Goal: Transaction & Acquisition: Obtain resource

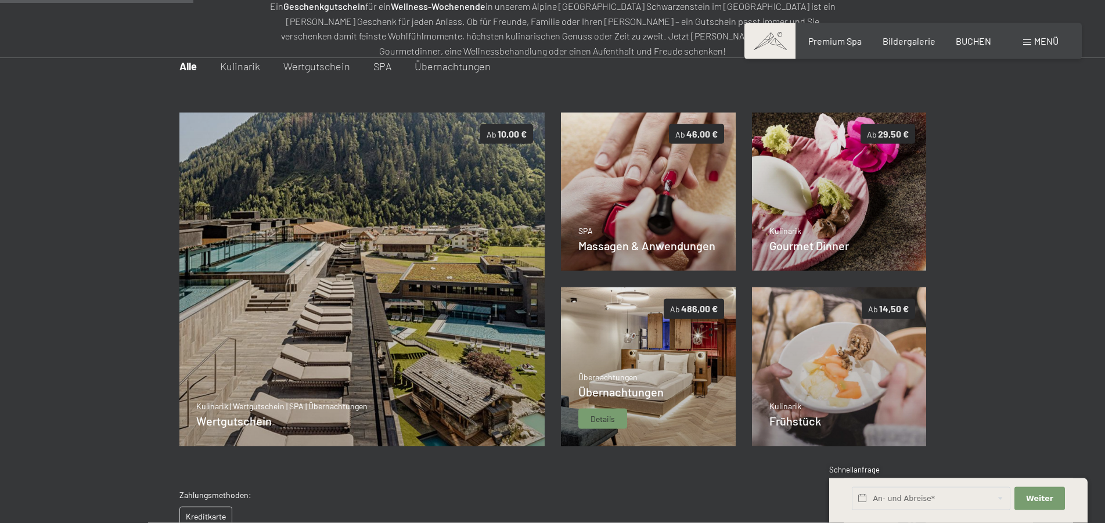
scroll to position [168, 0]
click at [613, 389] on span "Übernachtungen" at bounding box center [620, 392] width 85 height 14
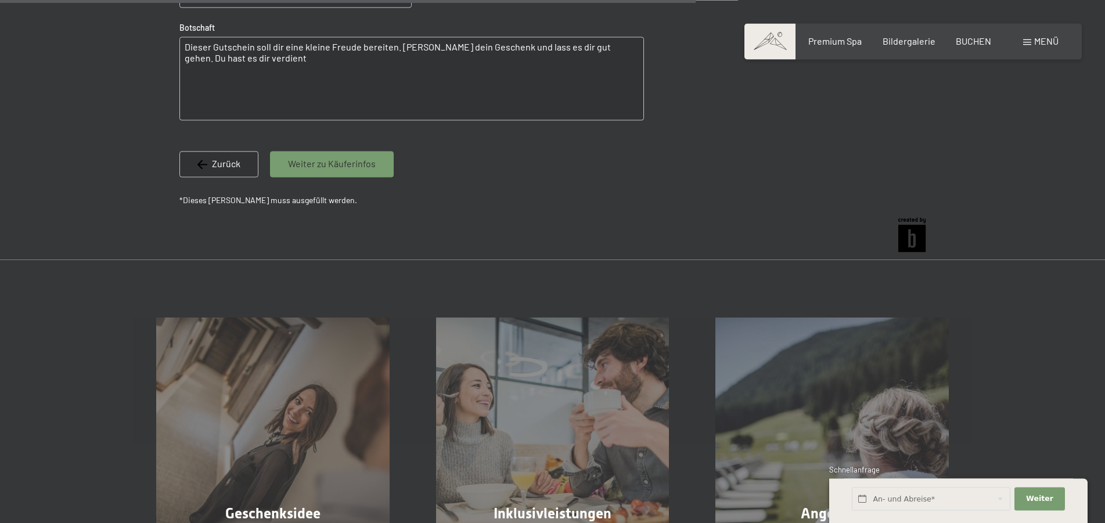
scroll to position [1057, 0]
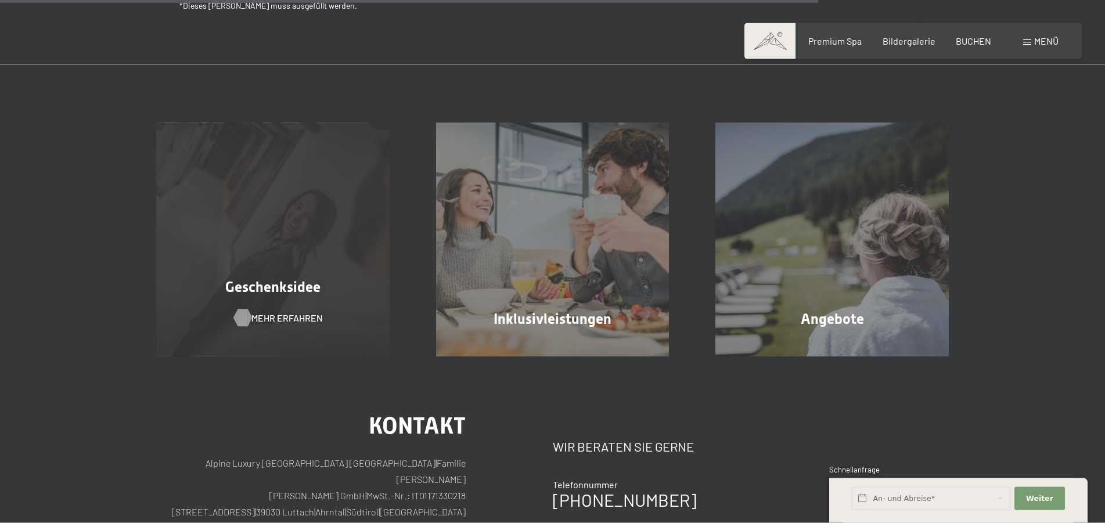
click at [267, 316] on span "Mehr erfahren" at bounding box center [286, 318] width 71 height 13
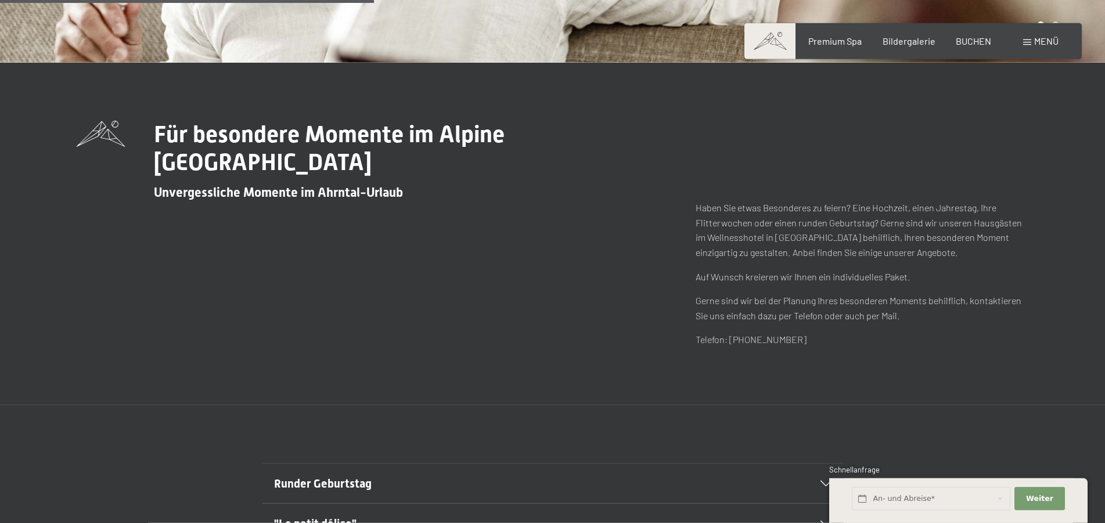
scroll to position [651, 0]
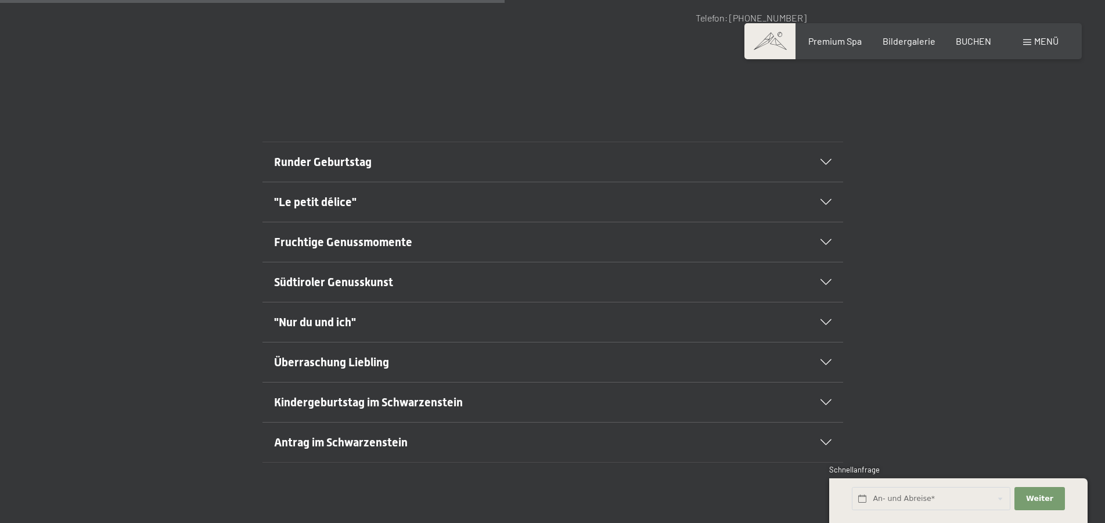
click at [326, 160] on span "Runder Geburtstag" at bounding box center [323, 162] width 98 height 14
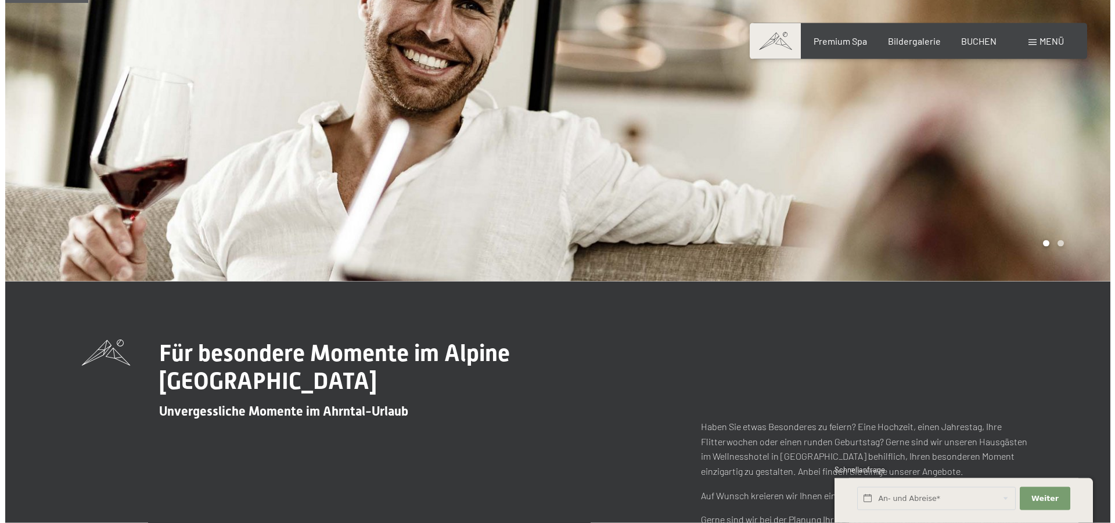
scroll to position [0, 0]
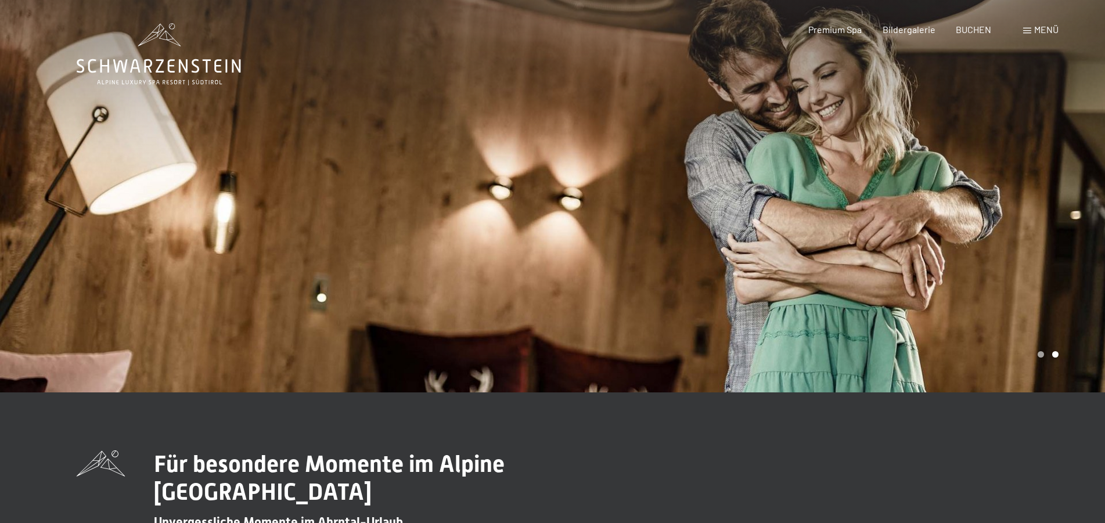
click at [1023, 30] on span at bounding box center [1027, 31] width 8 height 6
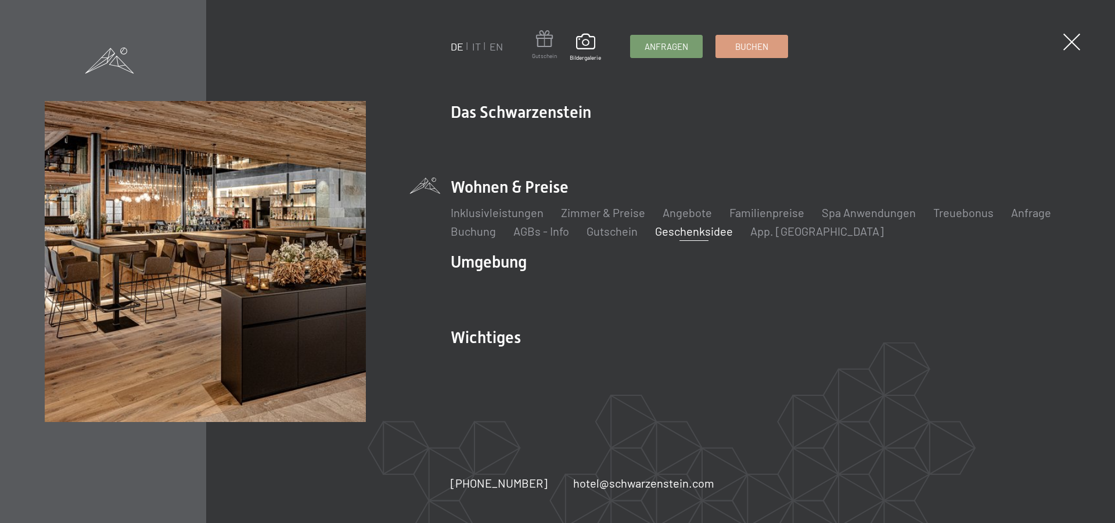
click at [532, 46] on span at bounding box center [544, 40] width 25 height 21
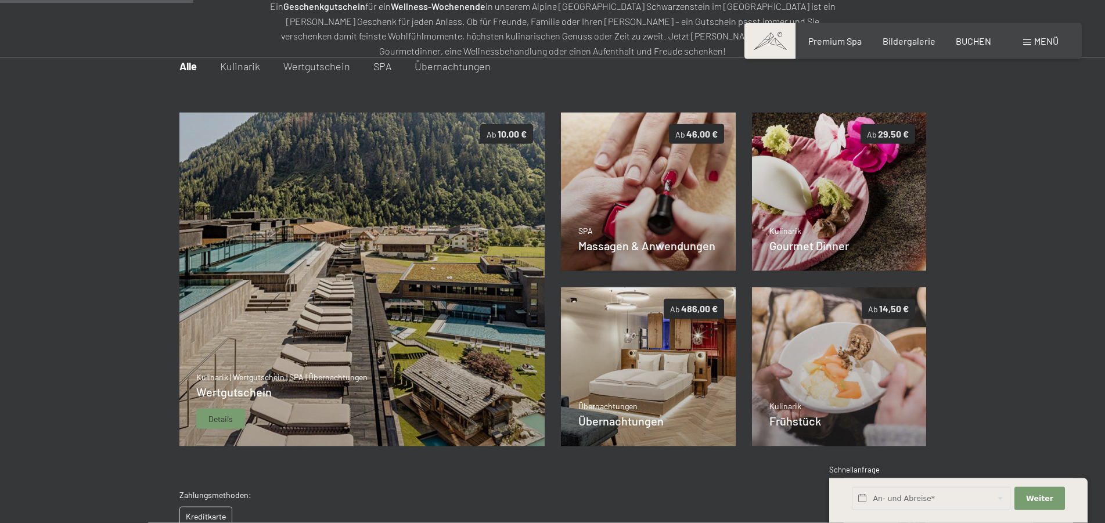
scroll to position [168, 0]
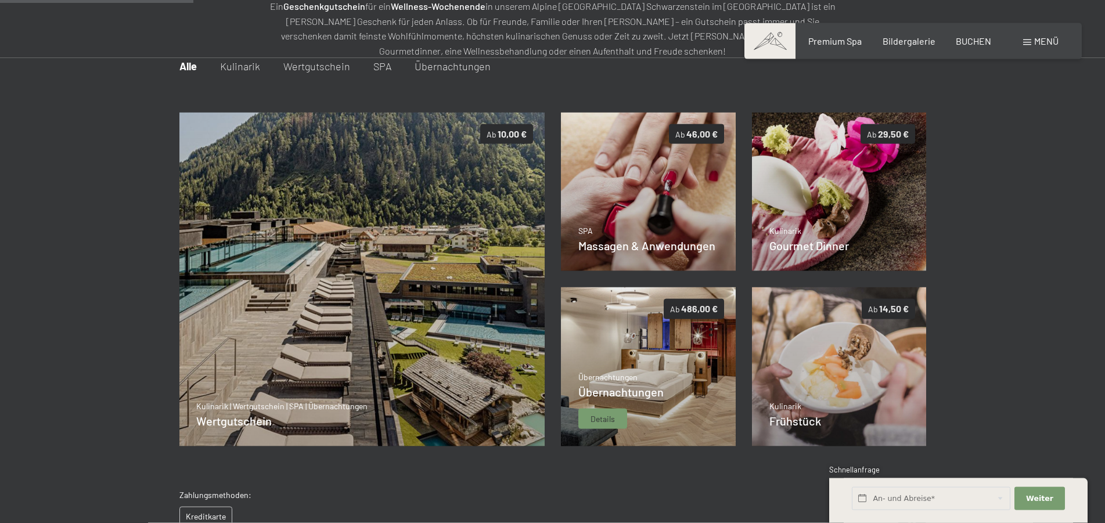
click at [649, 391] on span "Übernachtungen" at bounding box center [620, 392] width 85 height 14
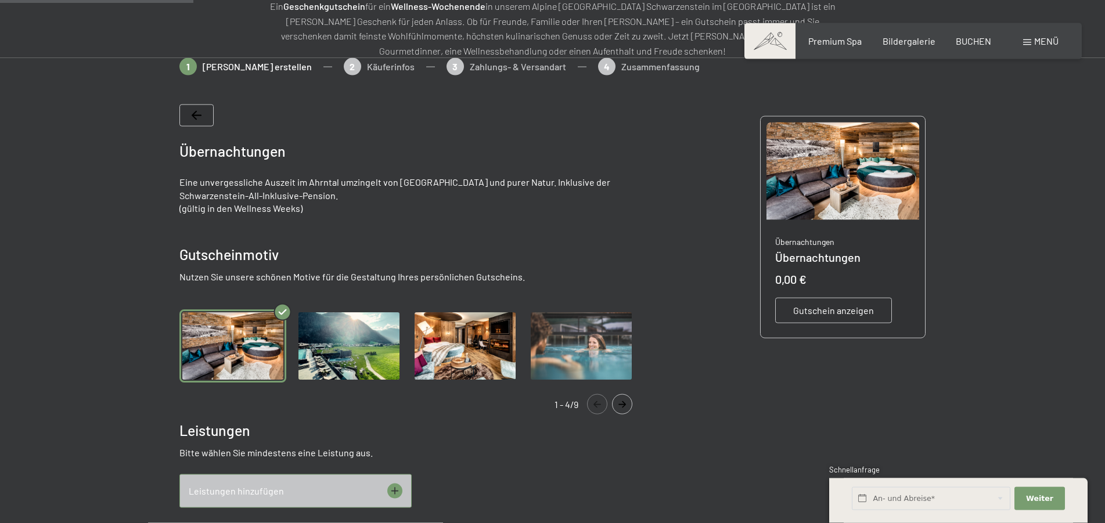
click at [620, 404] on icon "Navigate to next slide" at bounding box center [622, 404] width 19 height 7
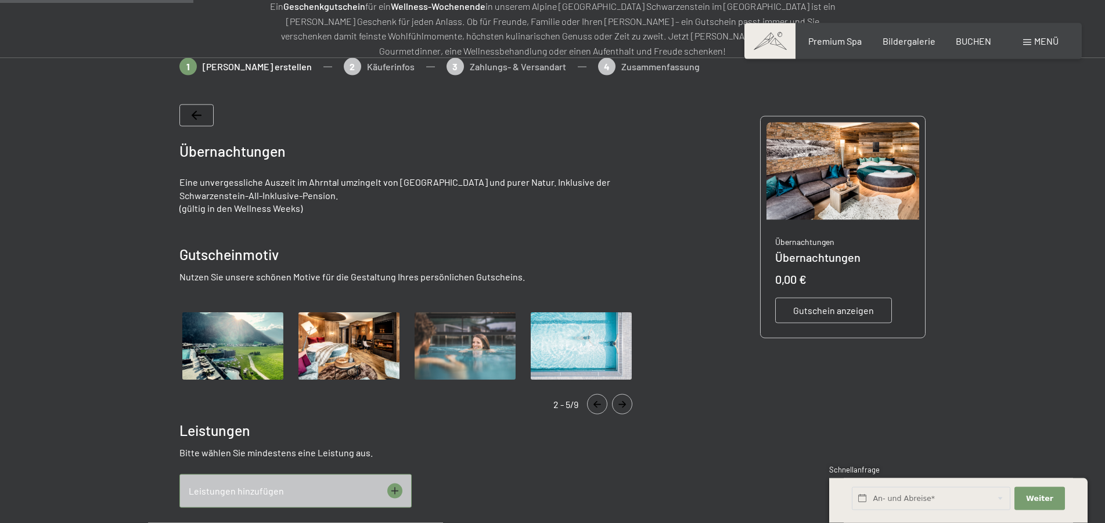
click at [620, 404] on icon "Navigate to next slide" at bounding box center [622, 404] width 19 height 7
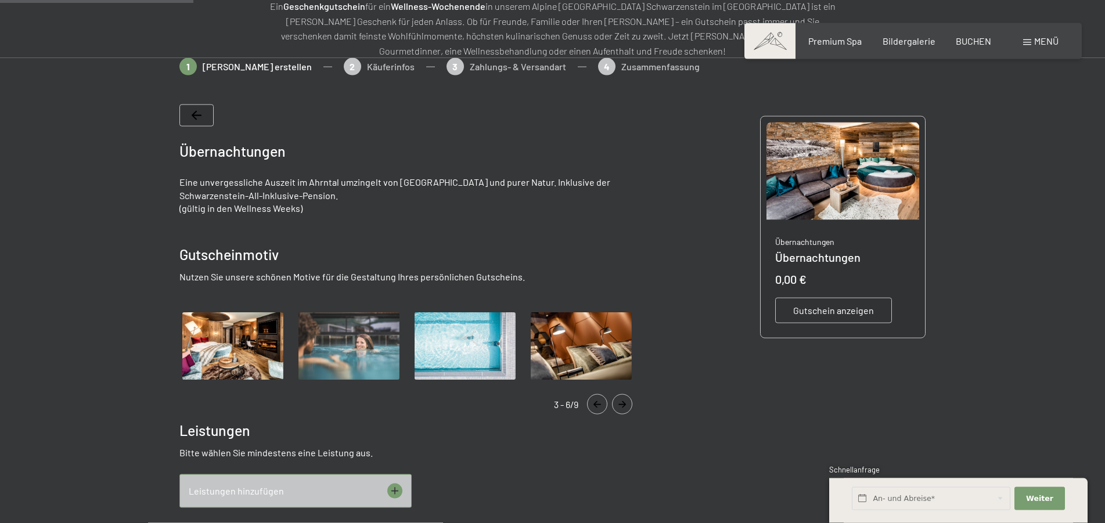
click at [620, 404] on icon "Navigate to next slide" at bounding box center [622, 404] width 19 height 7
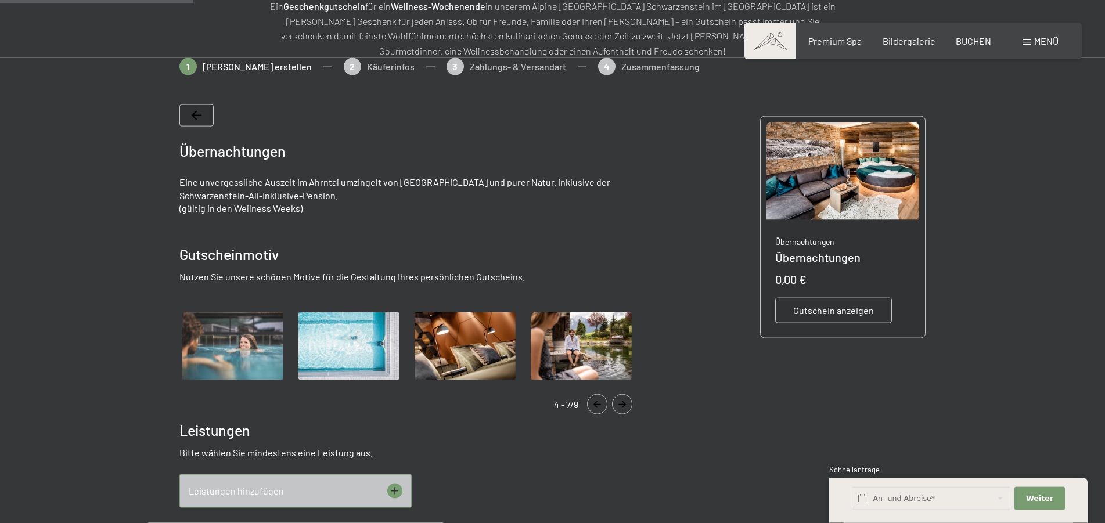
click at [620, 404] on icon "Navigate to next slide" at bounding box center [622, 404] width 19 height 7
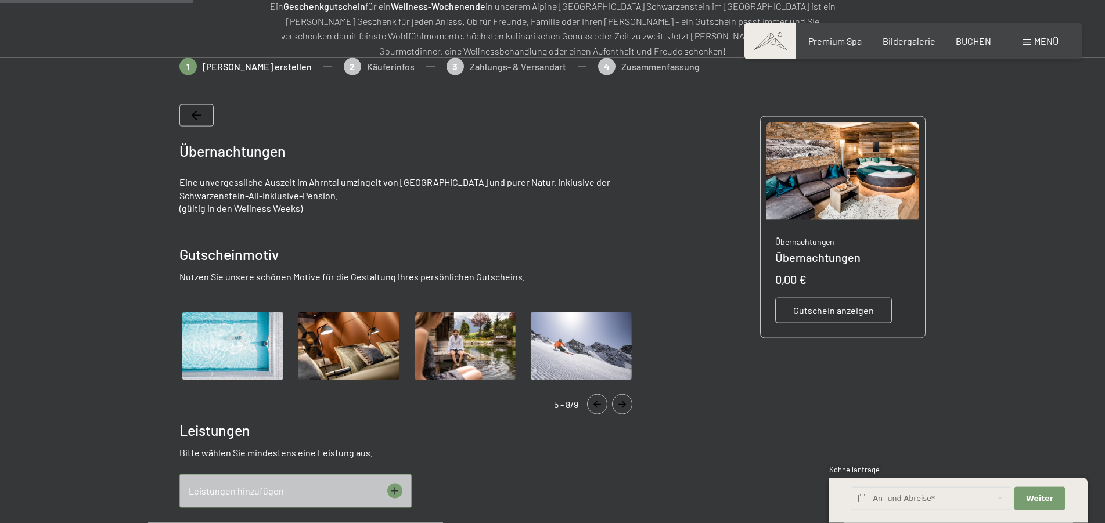
click at [620, 404] on icon "Navigate to next slide" at bounding box center [622, 404] width 19 height 7
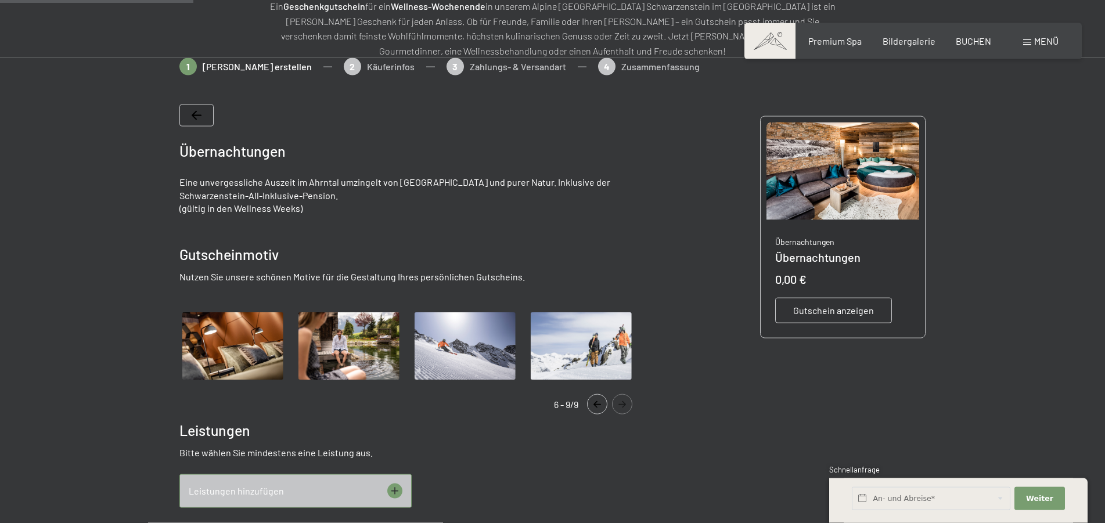
click at [620, 404] on icon "Navigate to next slide" at bounding box center [622, 404] width 19 height 7
click at [624, 408] on icon "Navigate to next slide" at bounding box center [622, 404] width 19 height 7
click at [819, 313] on span "Gutschein anzeigen" at bounding box center [833, 310] width 81 height 13
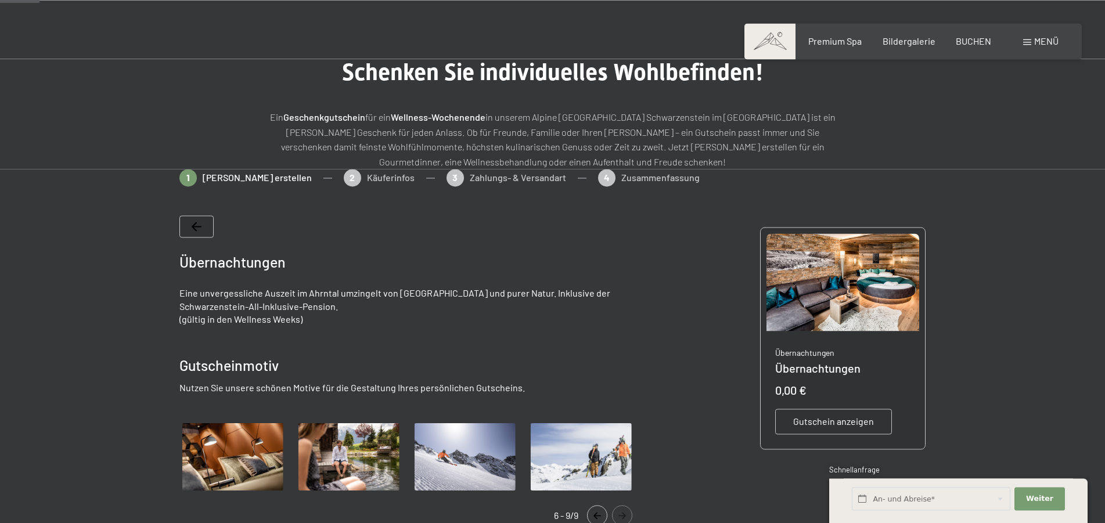
scroll to position [49, 0]
